Goal: Task Accomplishment & Management: Manage account settings

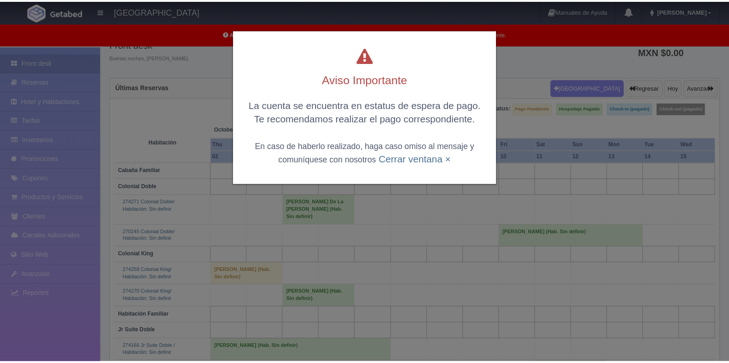
scroll to position [46, 0]
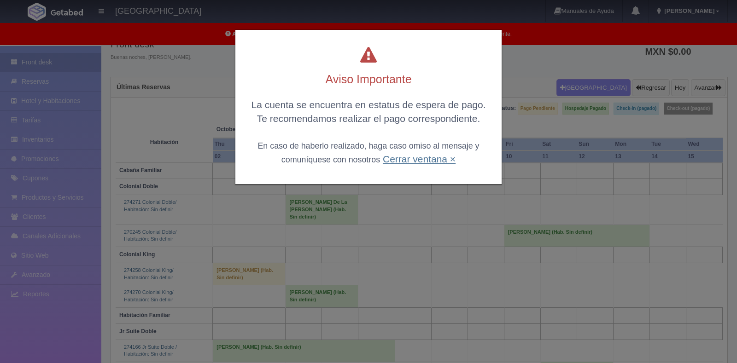
click at [440, 163] on link "Cerrar ventana ×" at bounding box center [419, 159] width 73 height 11
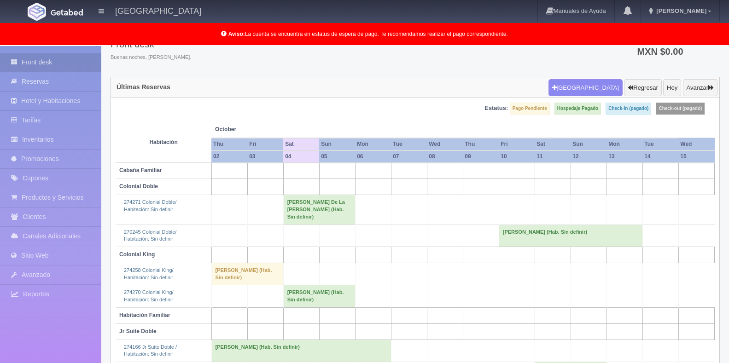
click at [324, 202] on td "[PERSON_NAME] De La [PERSON_NAME] (Hab. Sin definir)" at bounding box center [319, 209] width 72 height 29
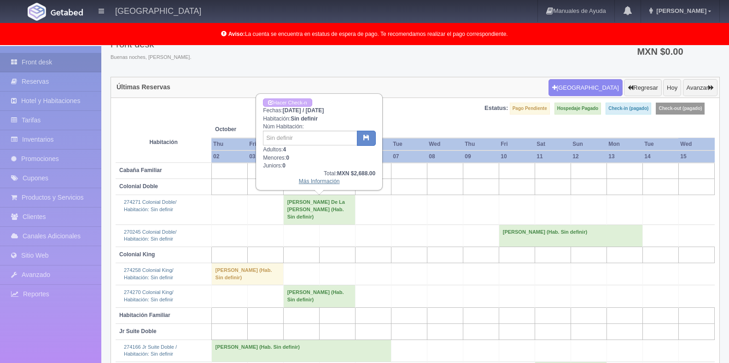
click at [323, 180] on link "Más Información" at bounding box center [319, 181] width 41 height 6
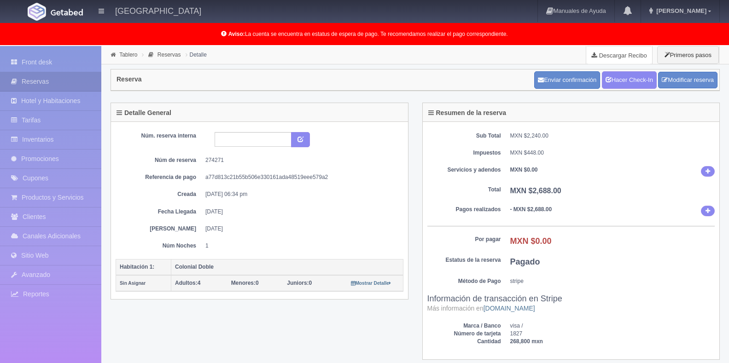
click at [598, 57] on link "Descargar Recibo" at bounding box center [619, 55] width 66 height 18
click at [53, 62] on link "Front desk" at bounding box center [50, 62] width 101 height 19
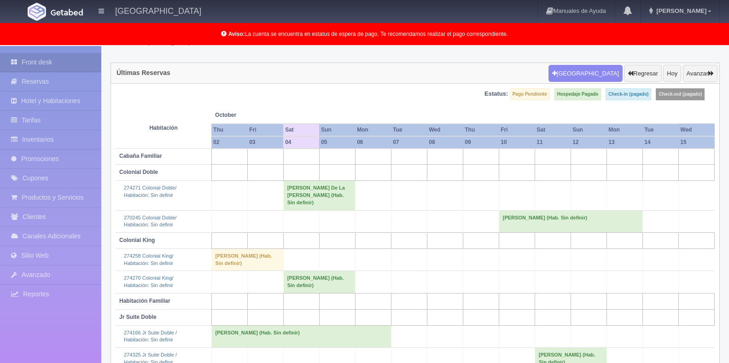
scroll to position [97, 0]
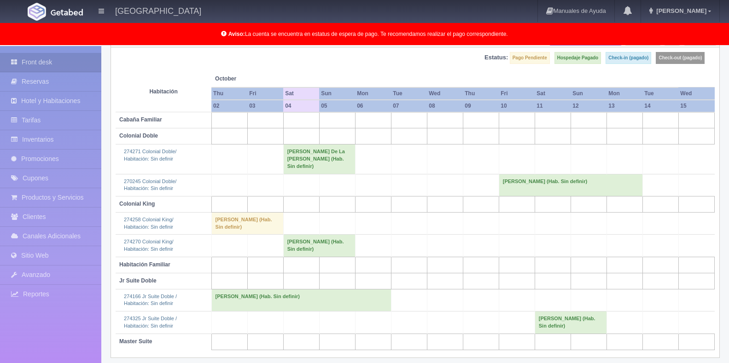
click at [330, 241] on td "[PERSON_NAME] (Hab. Sin definir)" at bounding box center [319, 246] width 72 height 22
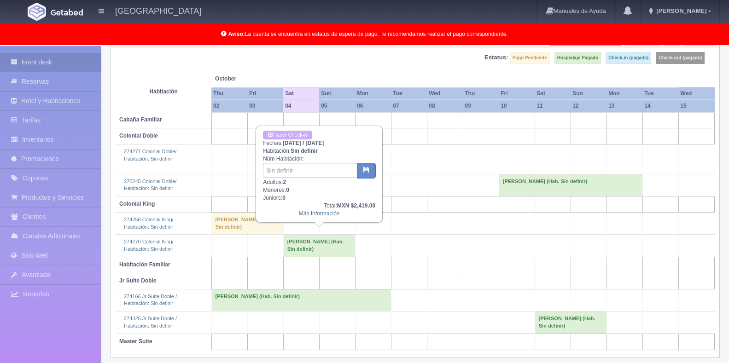
click at [327, 212] on link "Más Información" at bounding box center [319, 213] width 41 height 6
